Goal: Navigation & Orientation: Understand site structure

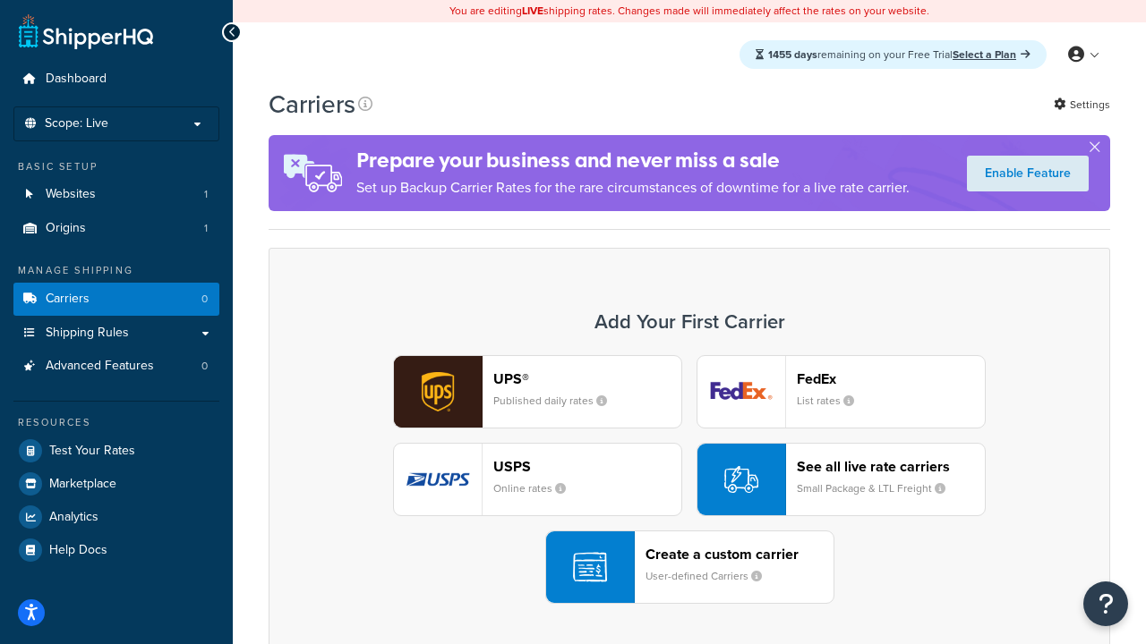
click at [689, 480] on div "UPS® Published daily rates FedEx List rates USPS Online rates See all live rate…" at bounding box center [689, 479] width 804 height 249
click at [891, 379] on header "FedEx" at bounding box center [891, 379] width 188 height 17
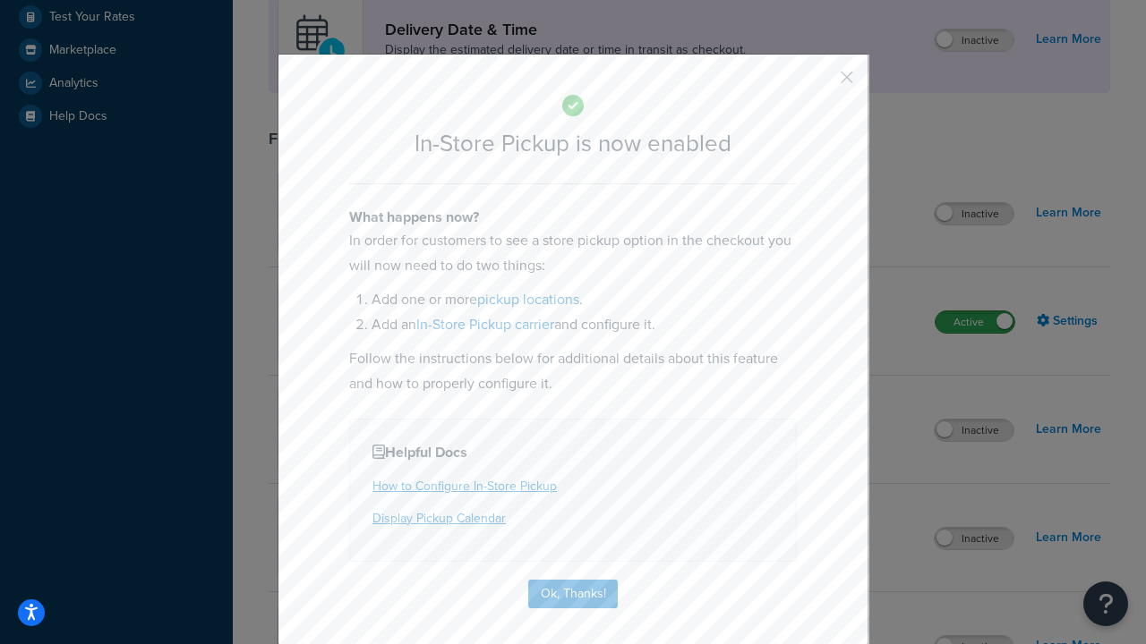
scroll to position [502, 0]
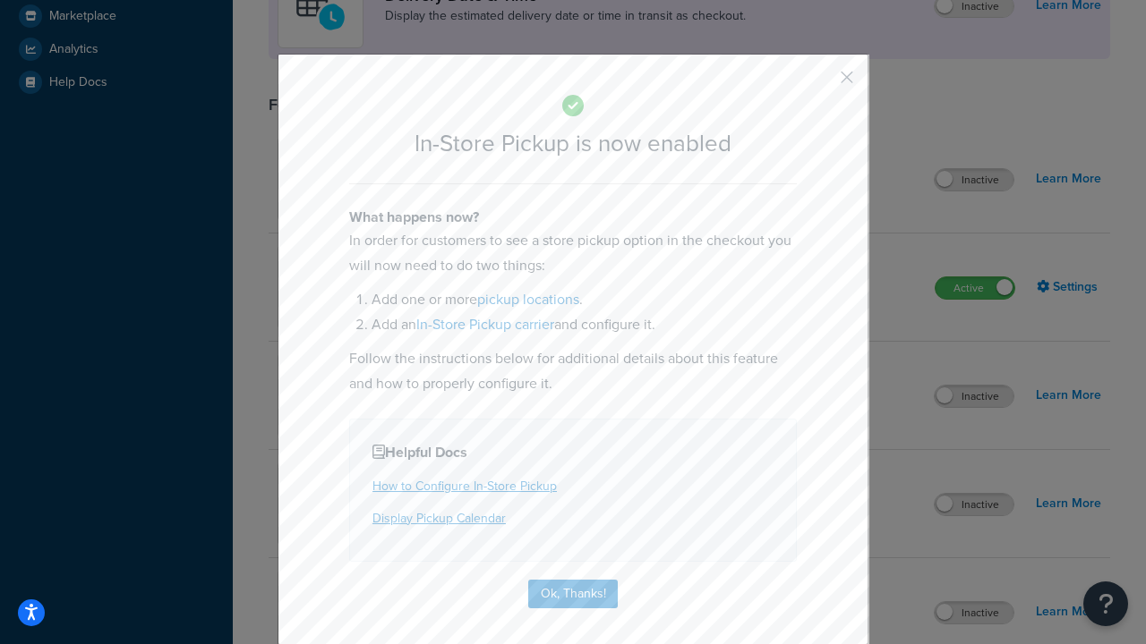
click at [820, 83] on button "button" at bounding box center [820, 83] width 4 height 4
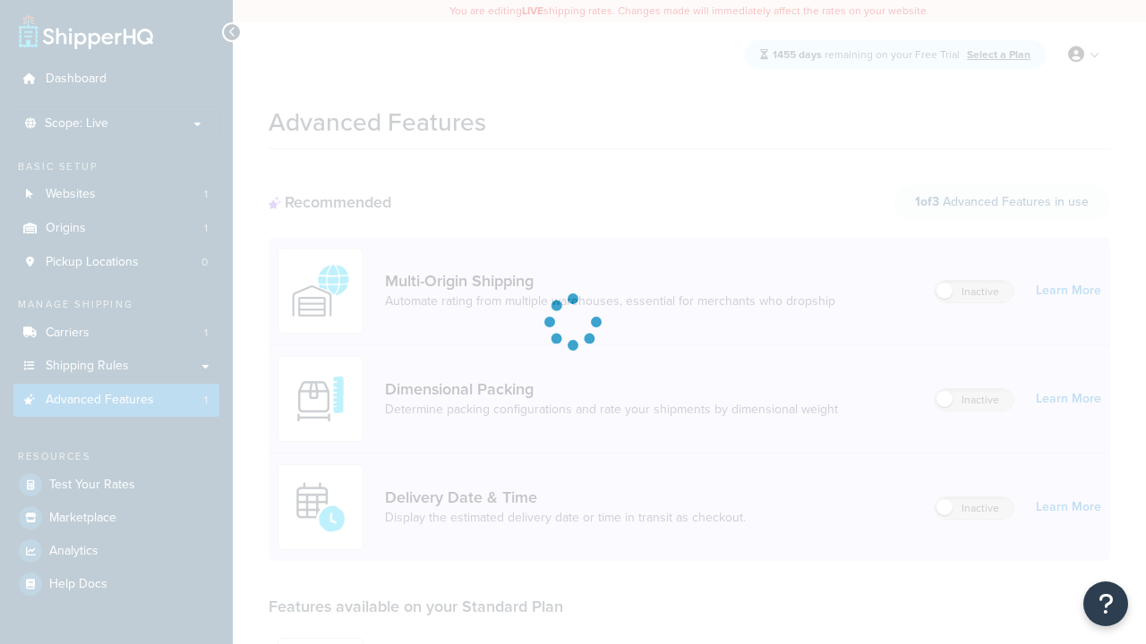
scroll to position [468, 0]
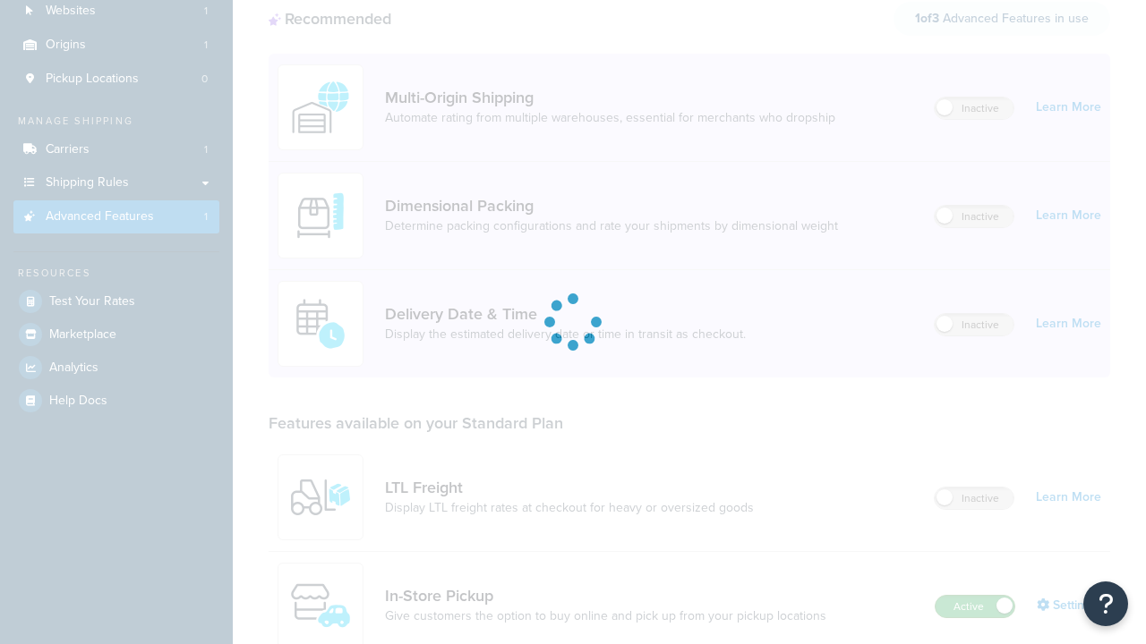
click at [975, 596] on label "Active" at bounding box center [974, 606] width 79 height 21
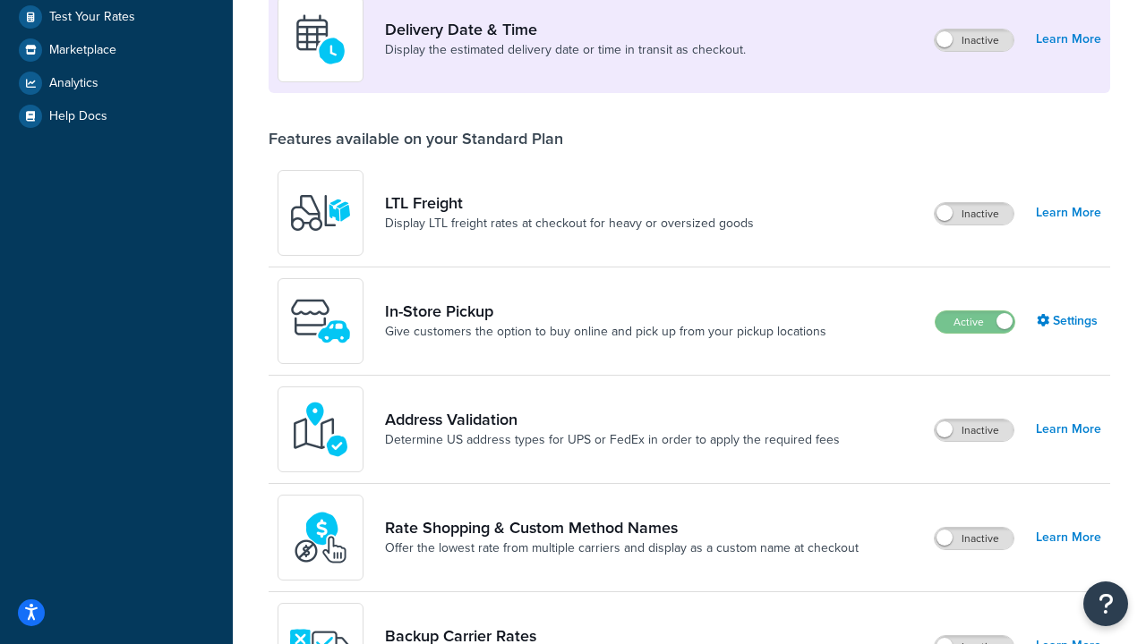
scroll to position [434, 0]
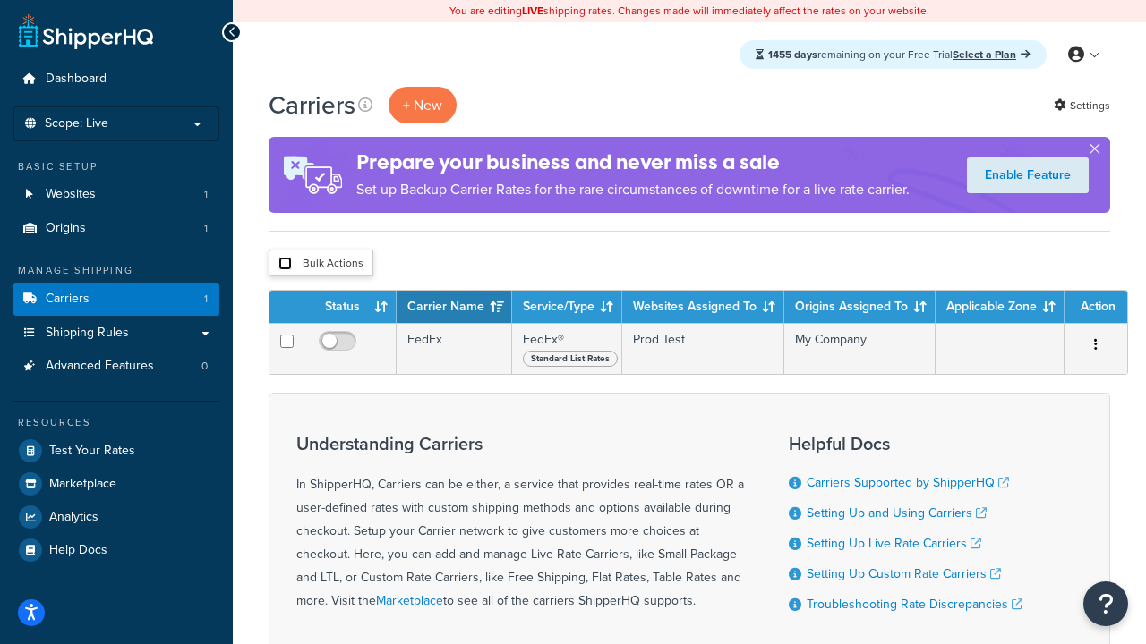
click at [285, 264] on input "checkbox" at bounding box center [284, 263] width 13 height 13
checkbox input "true"
click at [0, 0] on button "Delete" at bounding box center [0, 0] width 0 height 0
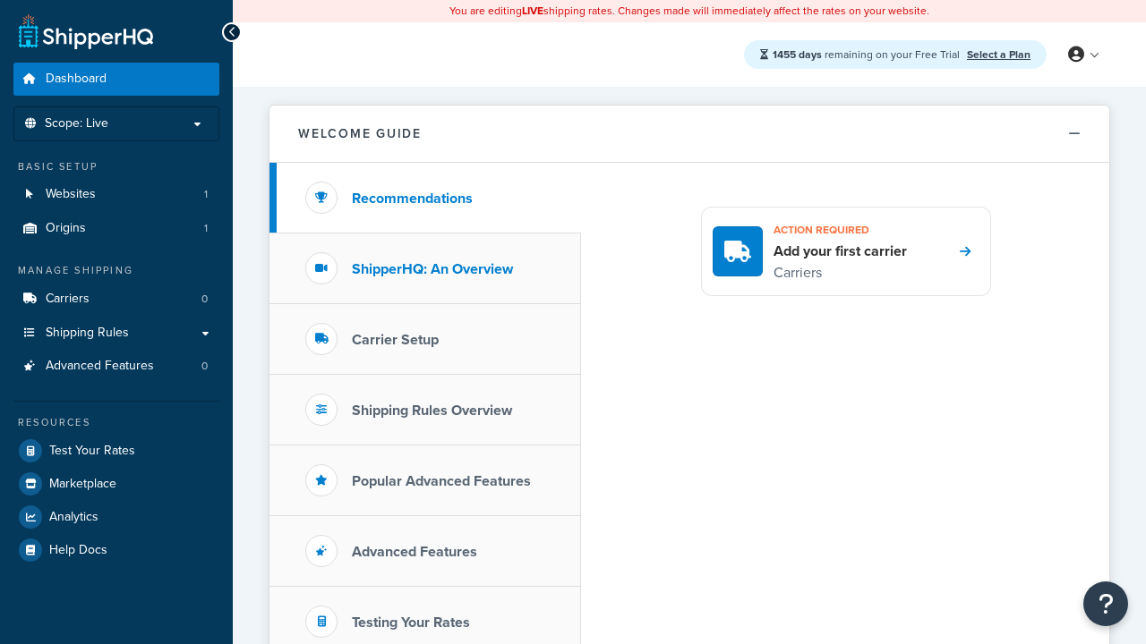
click at [432, 269] on h3 "ShipperHQ: An Overview" at bounding box center [432, 269] width 161 height 16
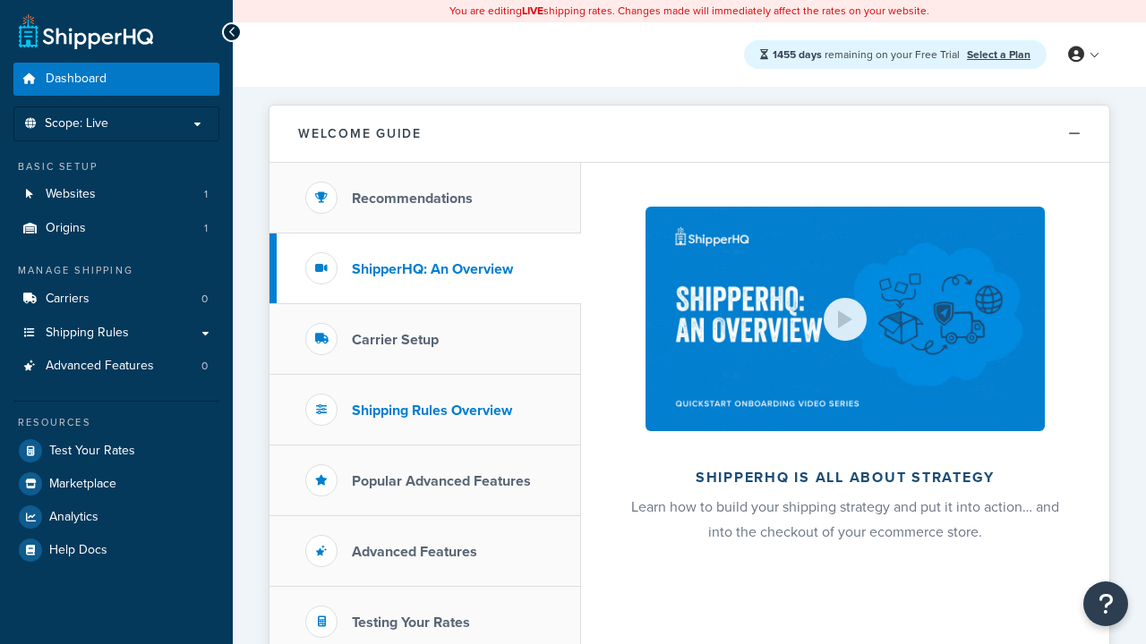
click at [395, 339] on h3 "Carrier Setup" at bounding box center [395, 340] width 87 height 16
click at [431, 410] on h3 "Shipping Rules Overview" at bounding box center [432, 411] width 160 height 16
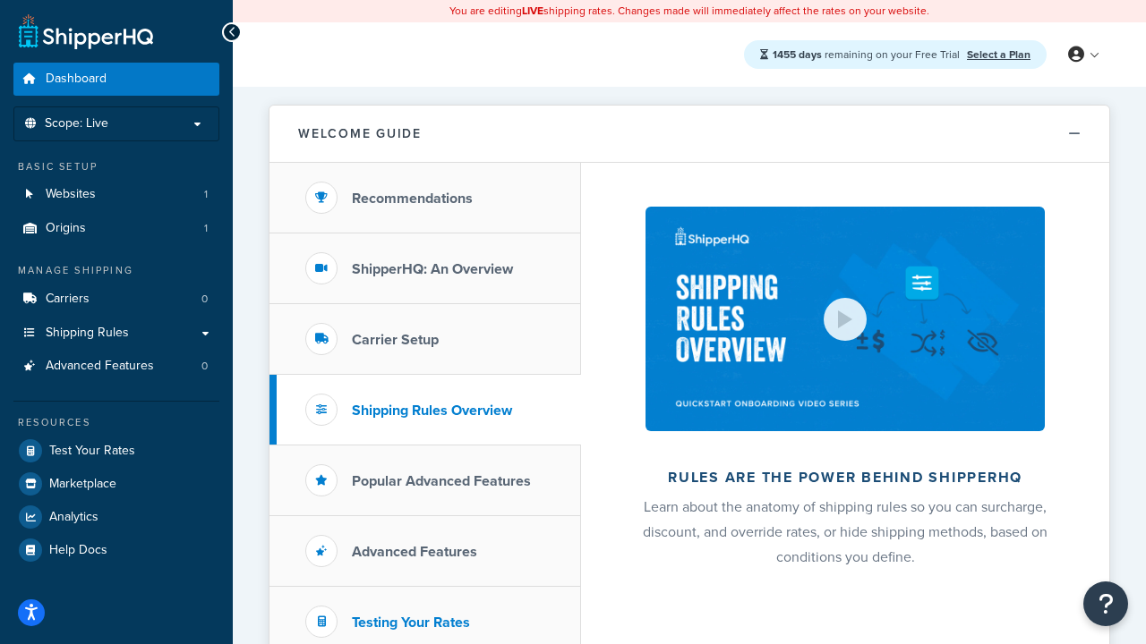
click at [441, 481] on h3 "Popular Advanced Features" at bounding box center [441, 481] width 179 height 16
click at [411, 622] on h3 "Testing Your Rates" at bounding box center [411, 623] width 118 height 16
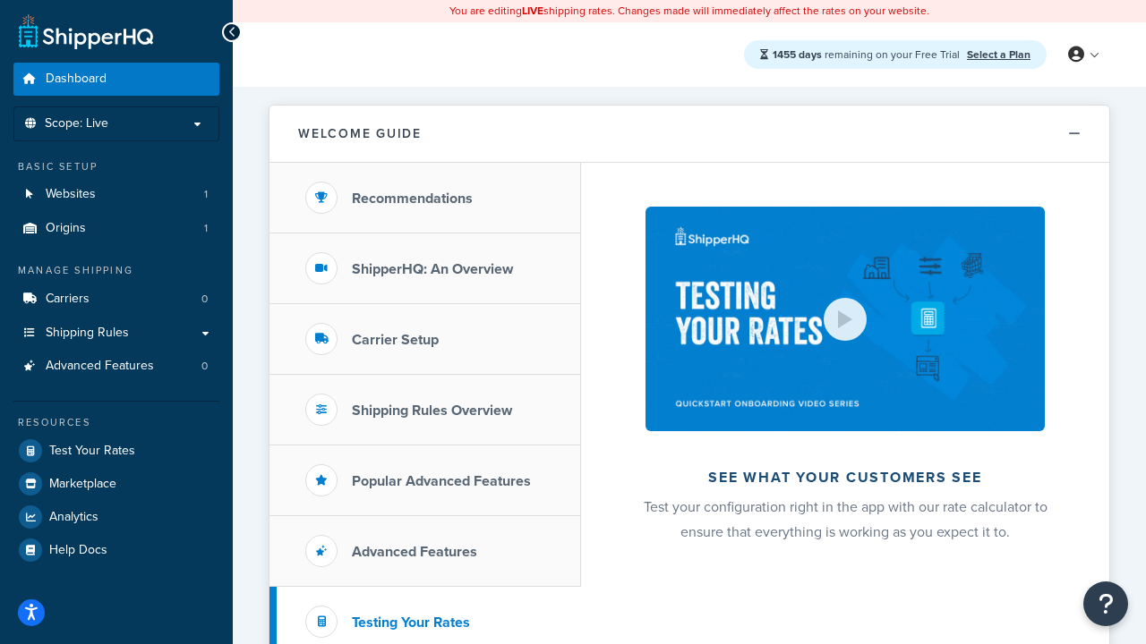
scroll to position [389, 0]
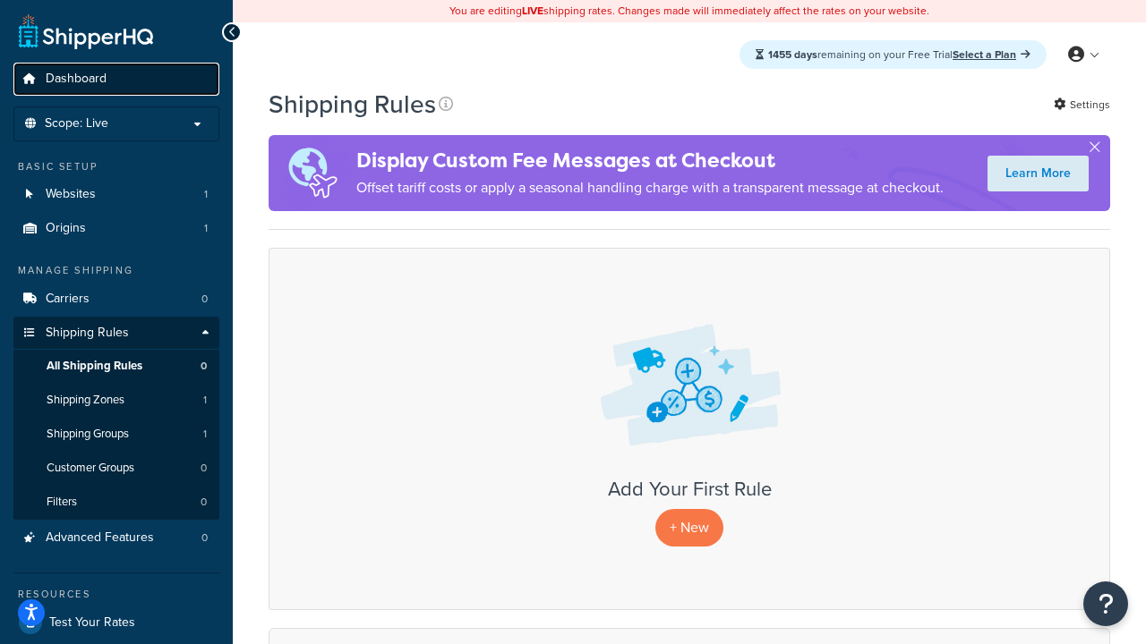
click at [76, 79] on span "Dashboard" at bounding box center [76, 79] width 61 height 15
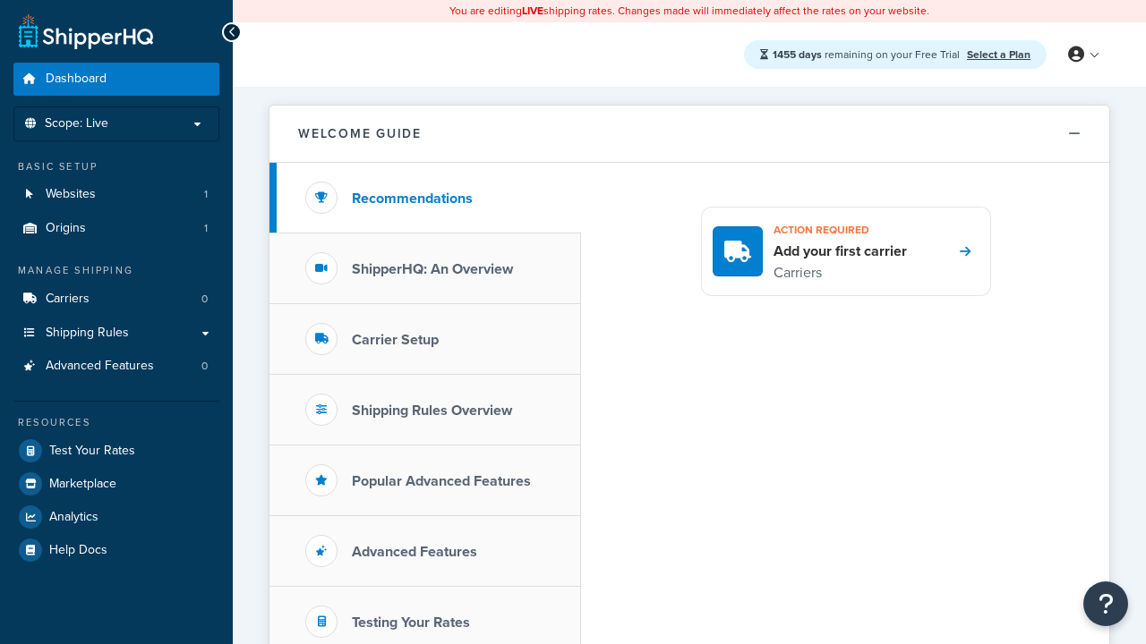
scroll to position [389, 0]
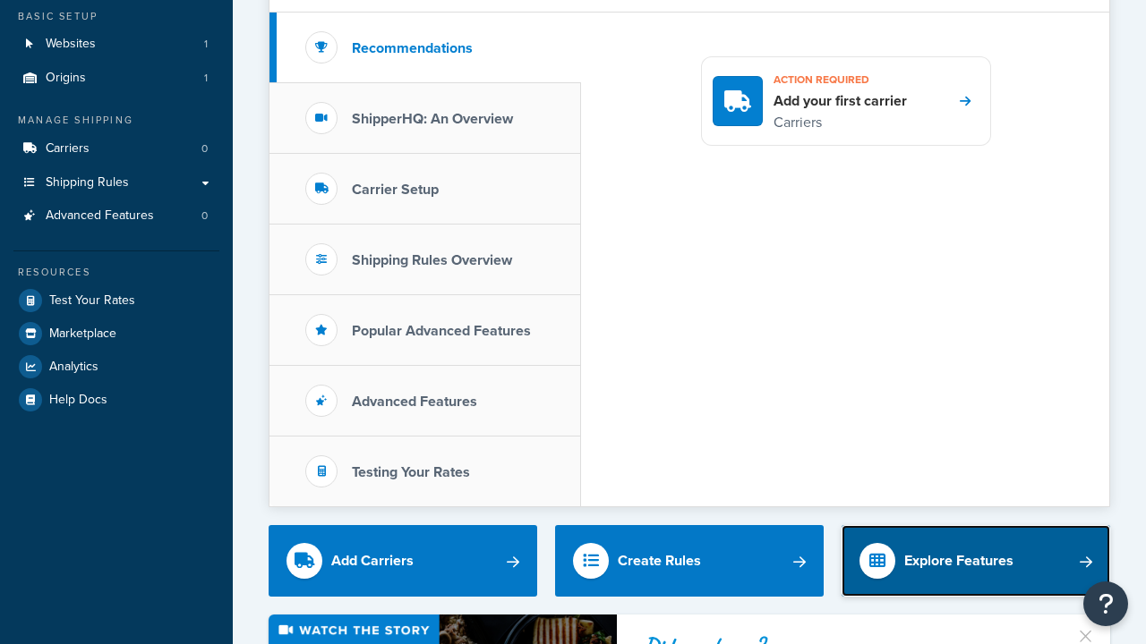
click at [959, 549] on div "Explore Features" at bounding box center [958, 561] width 109 height 25
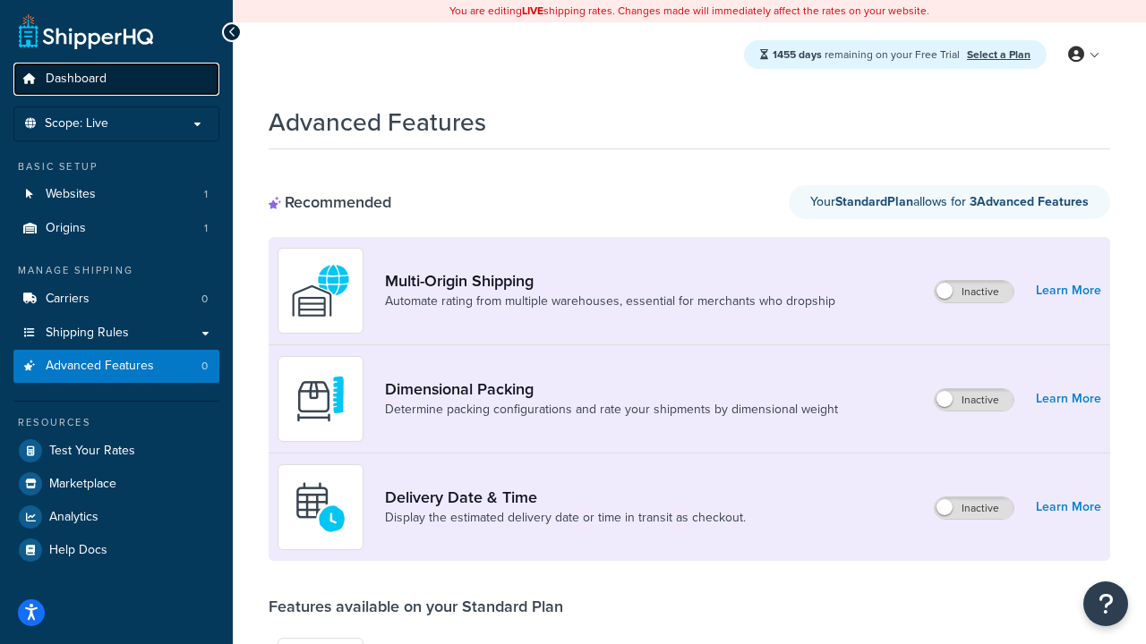
click at [76, 79] on span "Dashboard" at bounding box center [76, 79] width 61 height 15
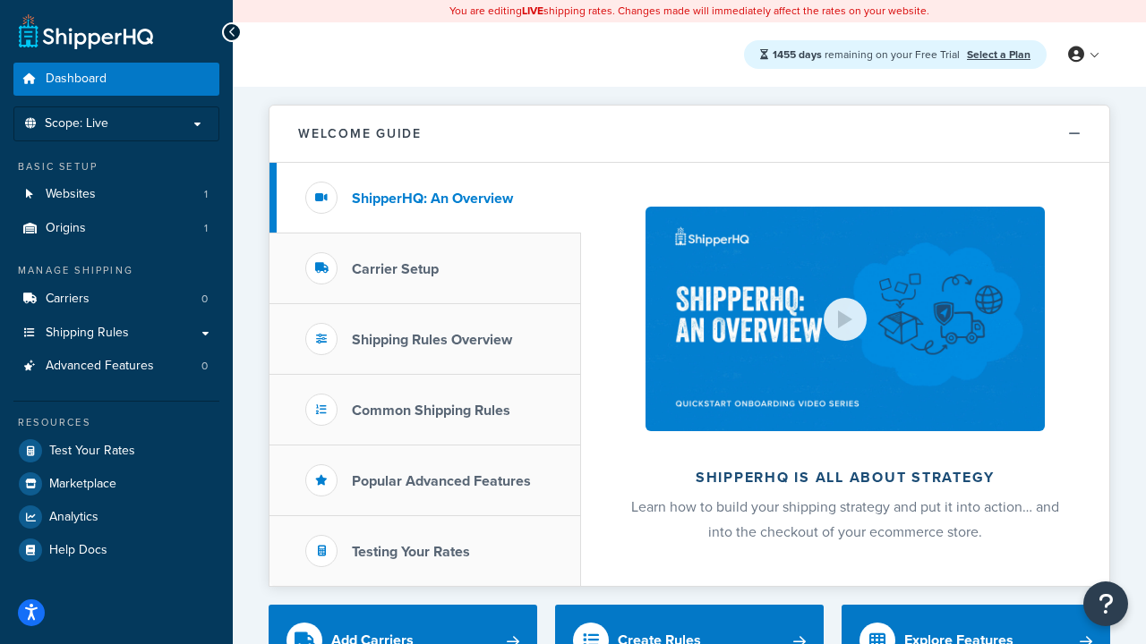
click at [76, 79] on span "Dashboard" at bounding box center [76, 79] width 61 height 15
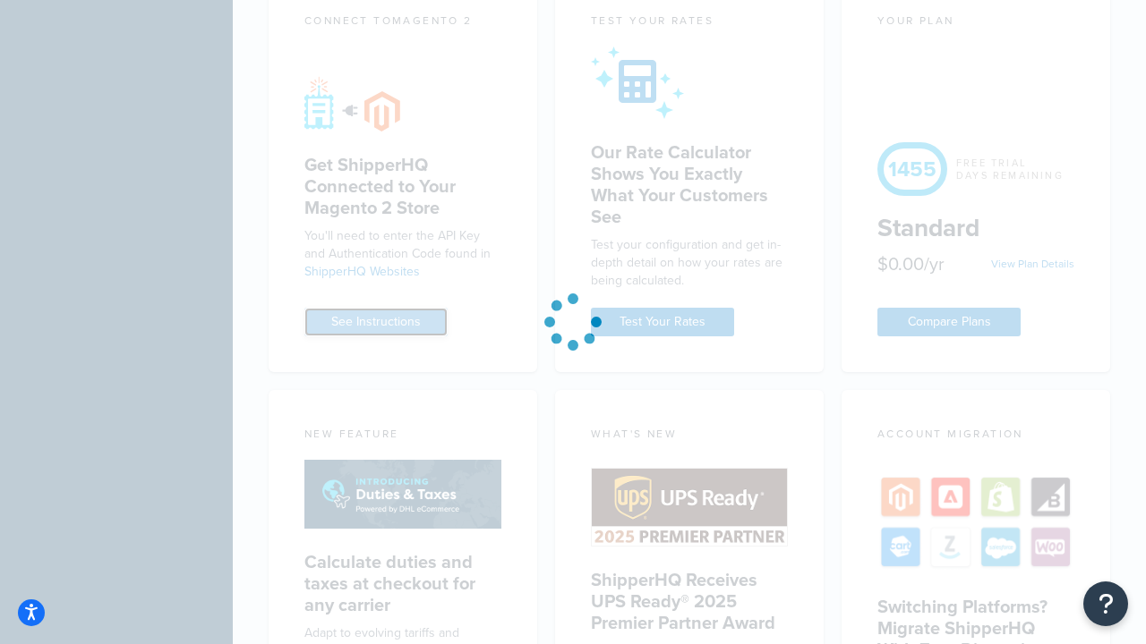
click at [376, 308] on link "See Instructions" at bounding box center [375, 322] width 143 height 29
